Goal: Check status

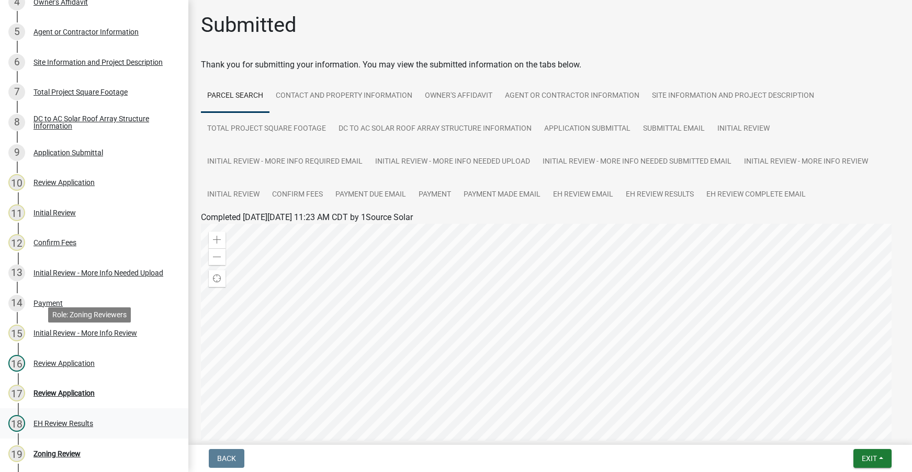
scroll to position [322, 0]
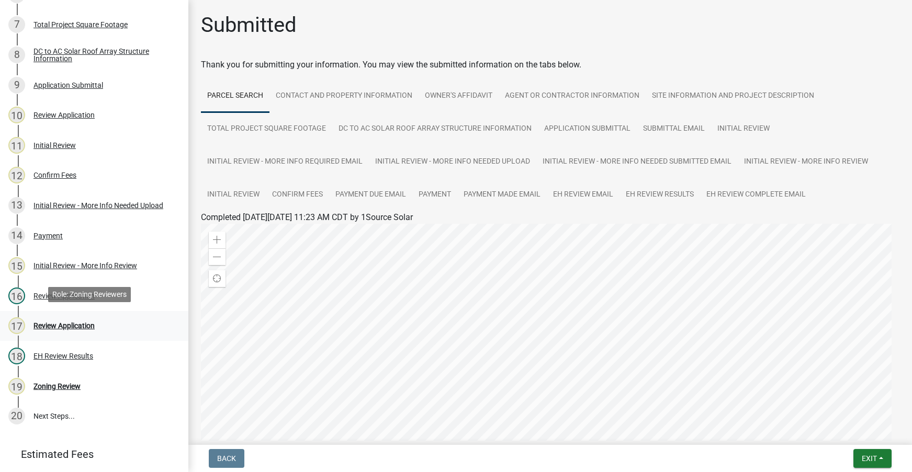
click at [68, 322] on div "Review Application" at bounding box center [63, 325] width 61 height 7
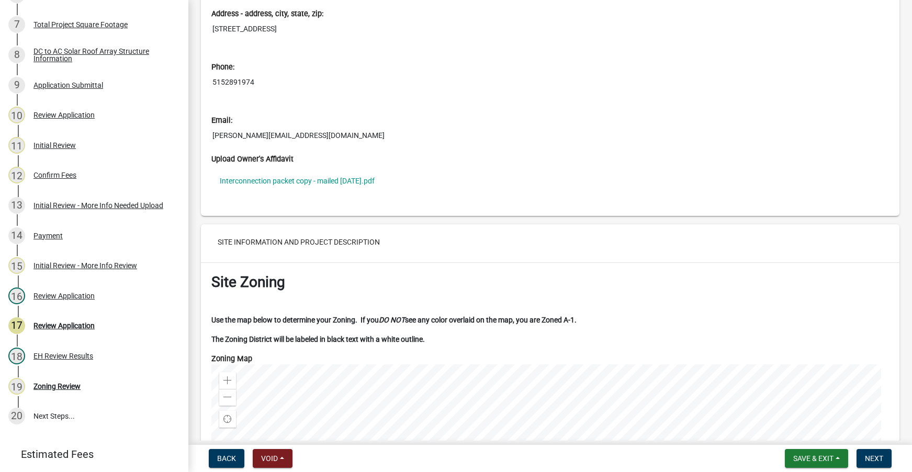
scroll to position [2040, 0]
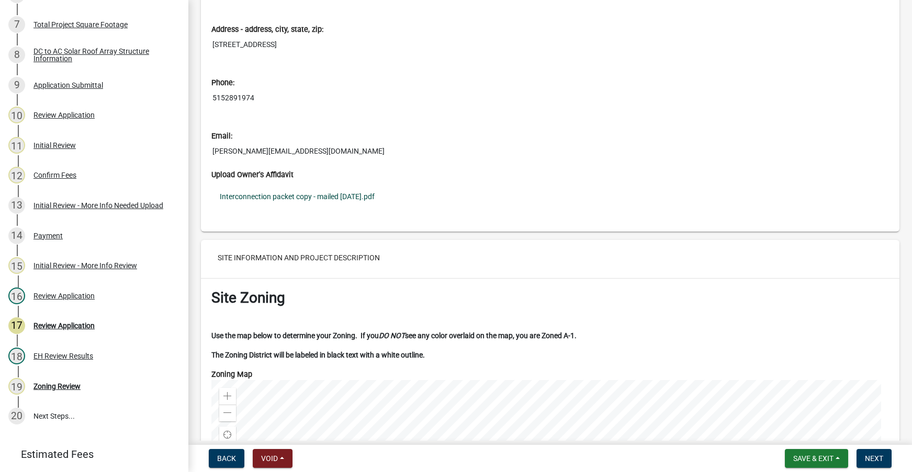
click at [289, 198] on link "Interconnection packet copy - mailed [DATE].pdf" at bounding box center [549, 197] width 677 height 24
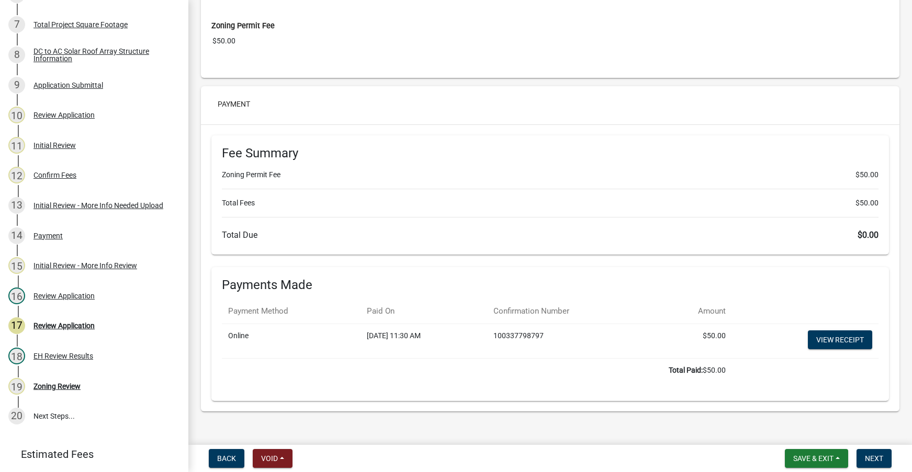
scroll to position [8805, 0]
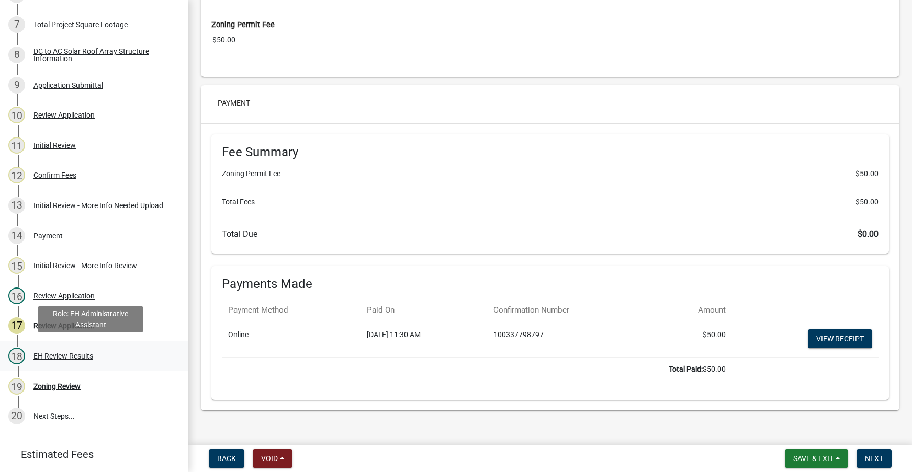
drag, startPoint x: 72, startPoint y: 352, endPoint x: 110, endPoint y: 340, distance: 39.4
click at [72, 352] on div "EH Review Results" at bounding box center [63, 355] width 60 height 7
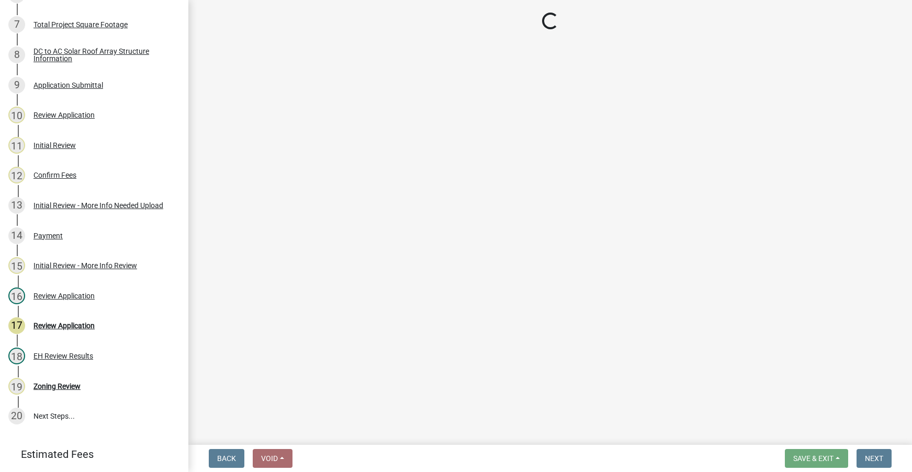
select select "05760560-90bb-46fb-84d0-014dbc9ef5f8"
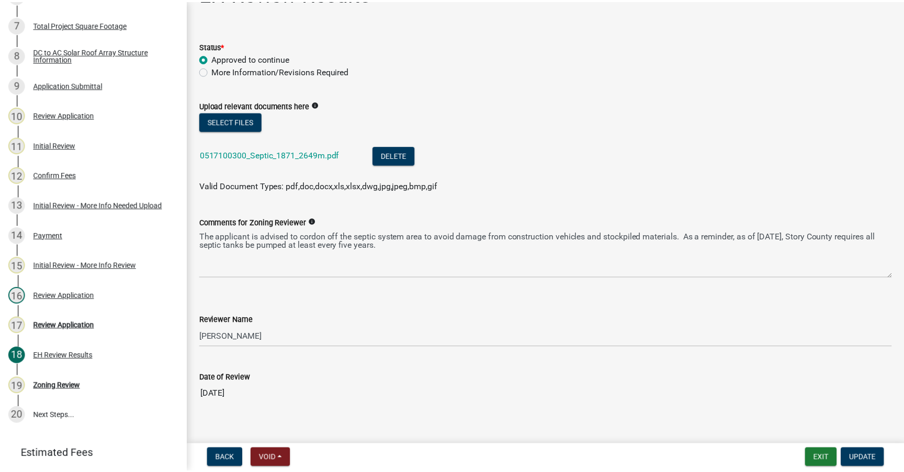
scroll to position [45, 0]
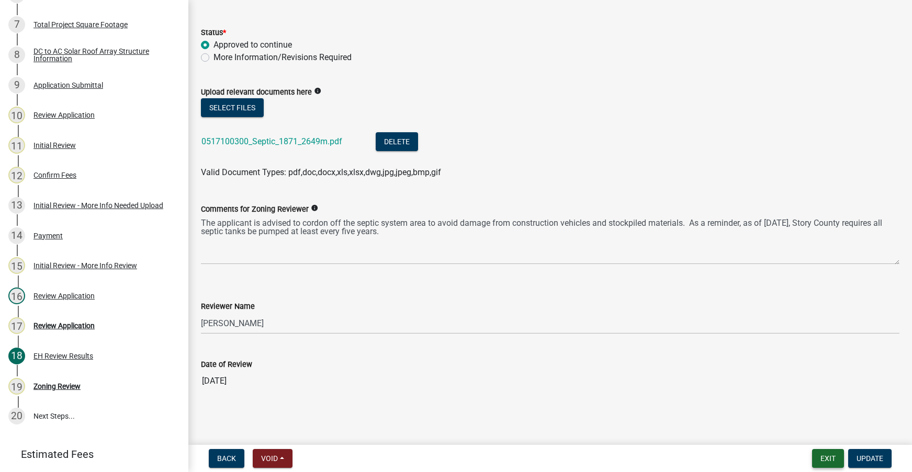
click at [833, 463] on button "Exit" at bounding box center [828, 458] width 32 height 19
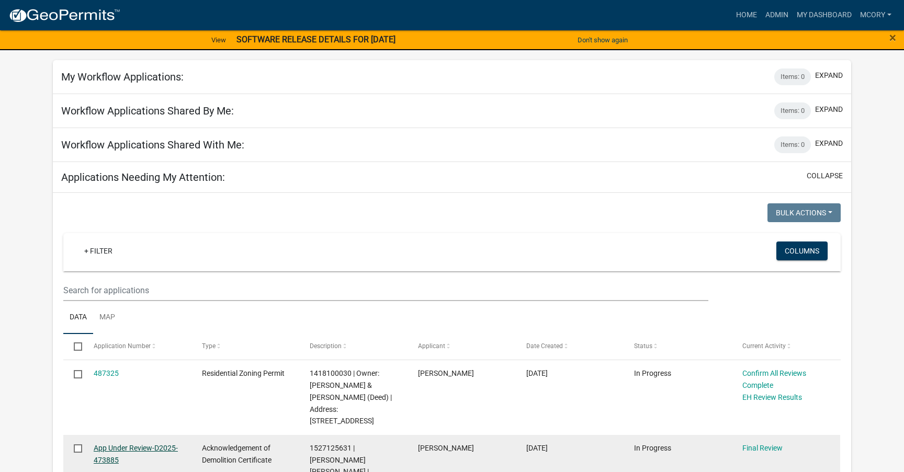
scroll to position [105, 0]
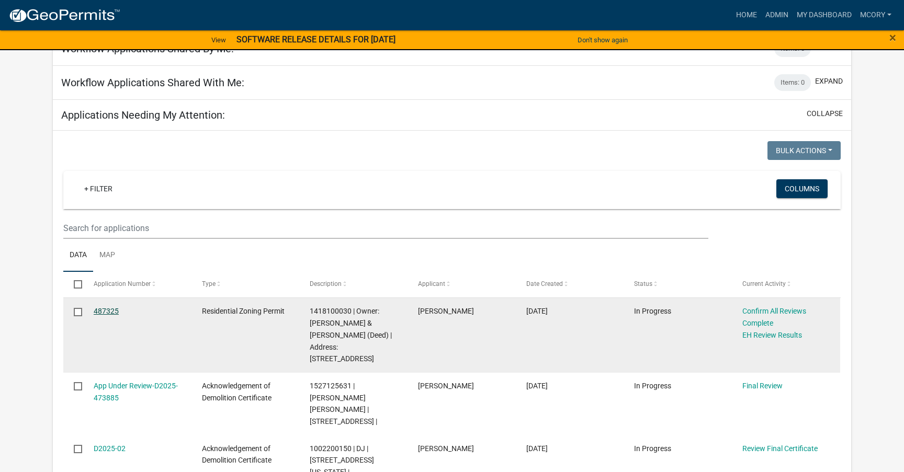
click at [107, 311] on link "487325" at bounding box center [106, 311] width 25 height 8
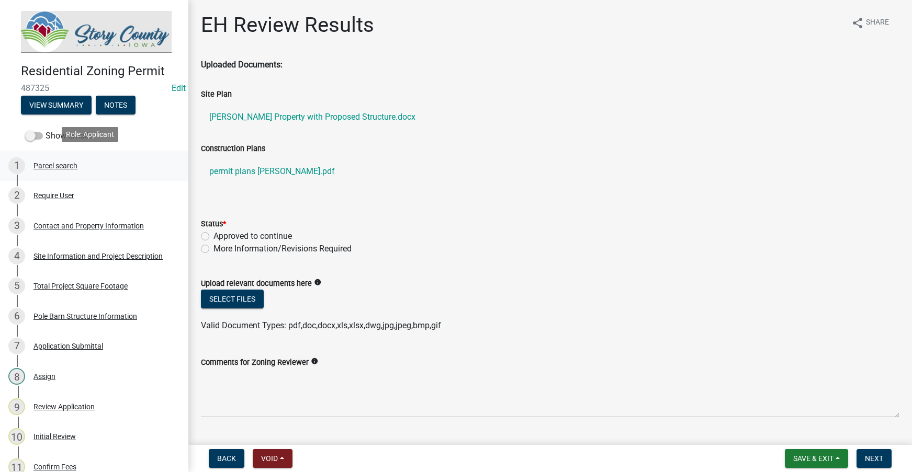
click at [55, 164] on div "Parcel search" at bounding box center [55, 165] width 44 height 7
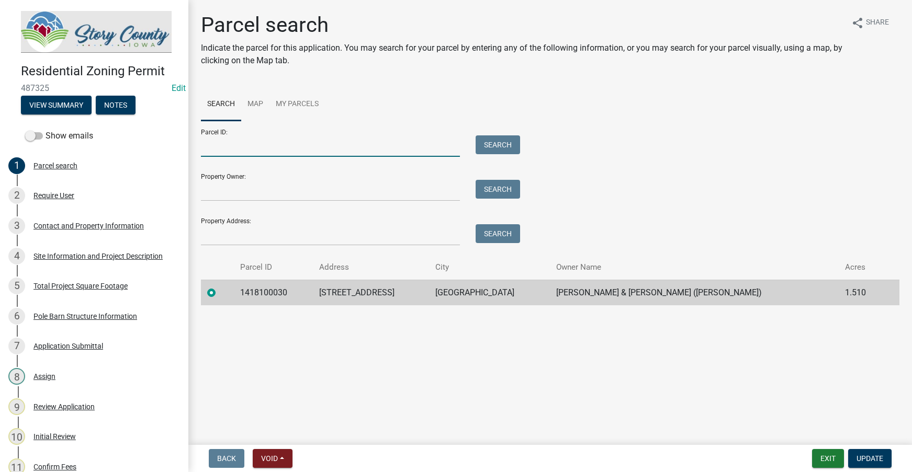
click at [258, 141] on input "Parcel ID:" at bounding box center [330, 145] width 259 height 21
